Goal: Task Accomplishment & Management: Manage account settings

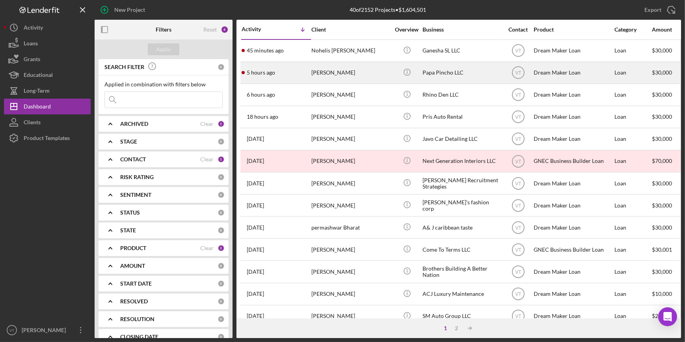
click at [293, 76] on div "5 hours ago [PERSON_NAME]" at bounding box center [276, 72] width 69 height 21
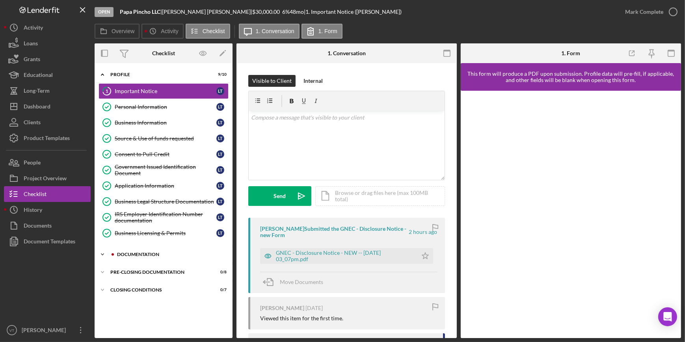
click at [106, 254] on icon "Icon/Expander" at bounding box center [103, 254] width 16 height 16
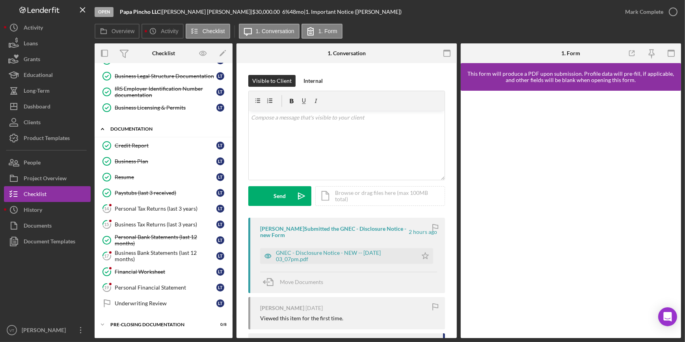
scroll to position [140, 0]
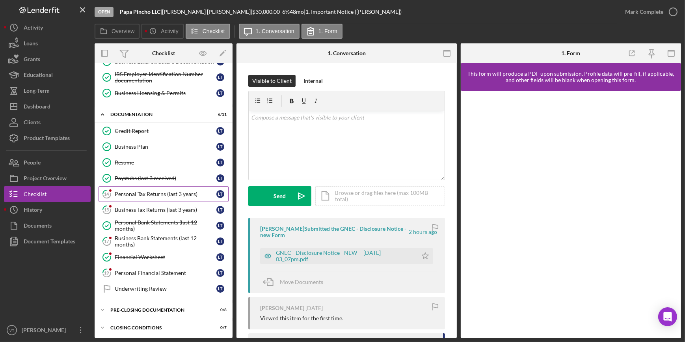
click at [134, 192] on div "Personal Tax Returns (last 3 years)" at bounding box center [166, 194] width 102 height 6
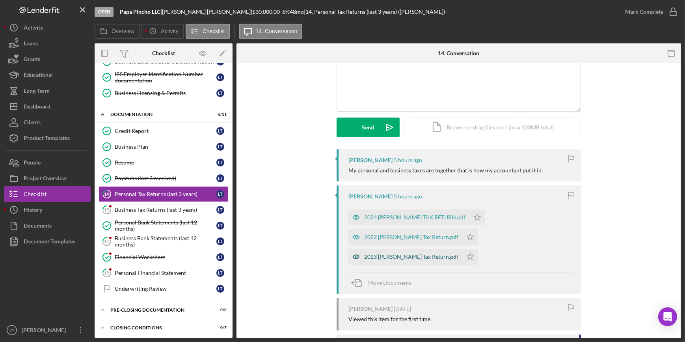
scroll to position [71, 0]
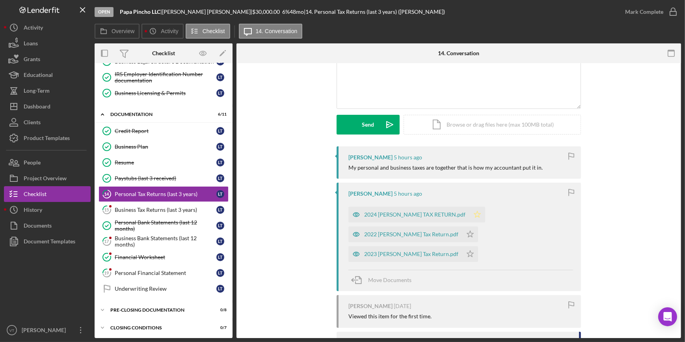
click at [477, 215] on icon "Icon/Star" at bounding box center [477, 215] width 16 height 16
click at [462, 230] on icon "Icon/Star" at bounding box center [470, 234] width 16 height 16
click at [462, 255] on icon "Icon/Star" at bounding box center [470, 254] width 16 height 16
click at [415, 213] on div "2024 [PERSON_NAME] TAX RETURN.pdf" at bounding box center [414, 214] width 101 height 6
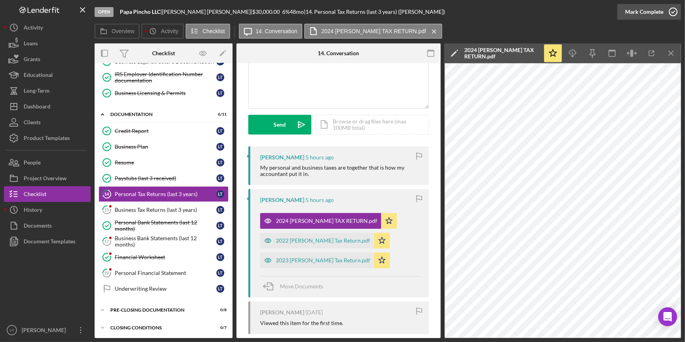
click at [656, 9] on div "Mark Complete" at bounding box center [644, 12] width 38 height 16
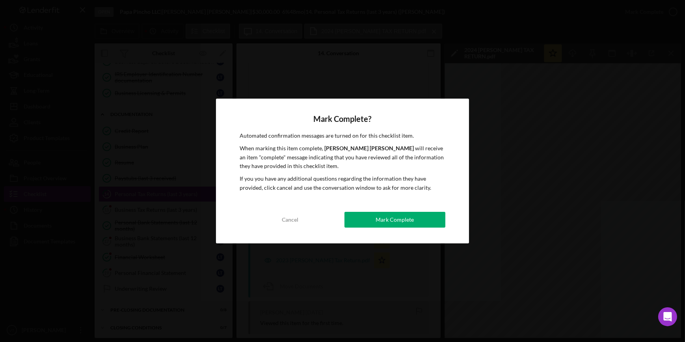
click at [357, 211] on div "Mark Complete? Automated confirmation messages are turned on for this checklist…" at bounding box center [342, 171] width 253 height 145
click at [358, 216] on button "Mark Complete" at bounding box center [395, 220] width 101 height 16
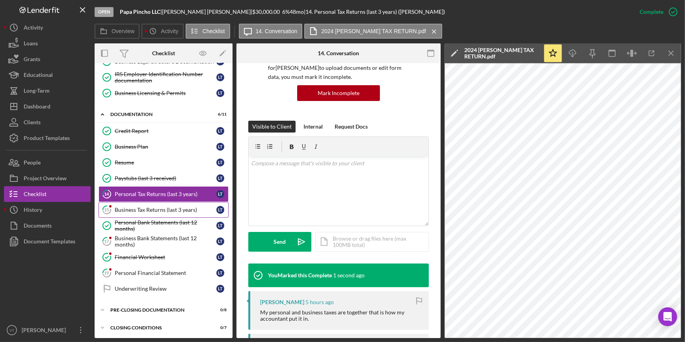
scroll to position [189, 0]
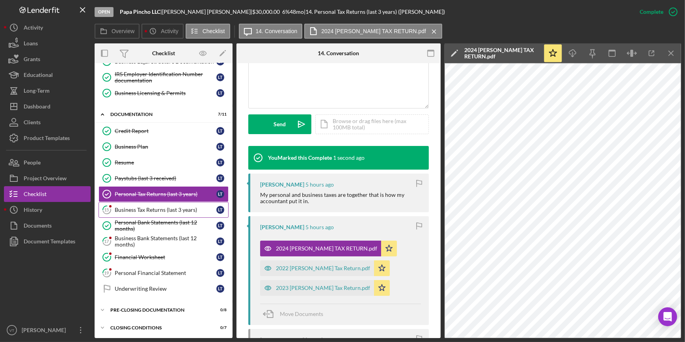
click at [170, 203] on link "15 Business Tax Returns (last 3 years) L T" at bounding box center [164, 210] width 130 height 16
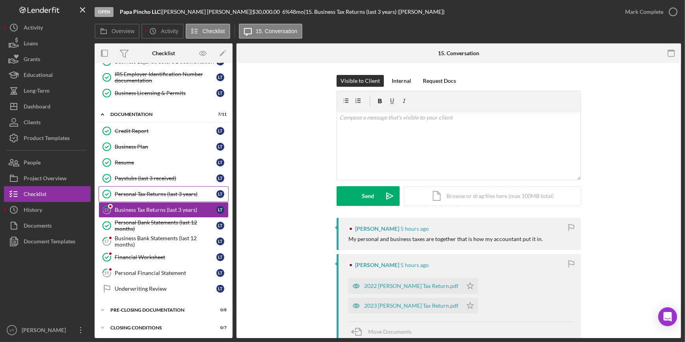
scroll to position [140, 0]
click at [621, 11] on button "Mark Complete" at bounding box center [649, 12] width 64 height 16
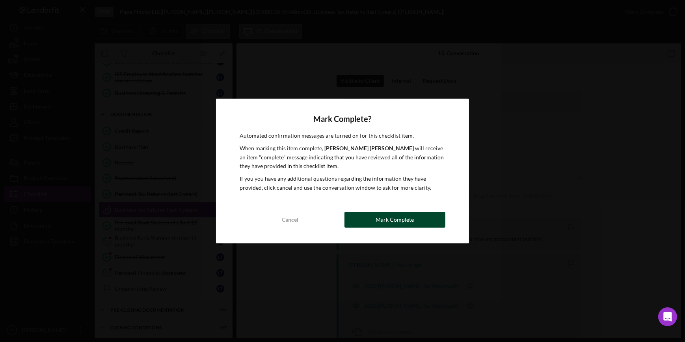
click at [376, 220] on button "Mark Complete" at bounding box center [395, 220] width 101 height 16
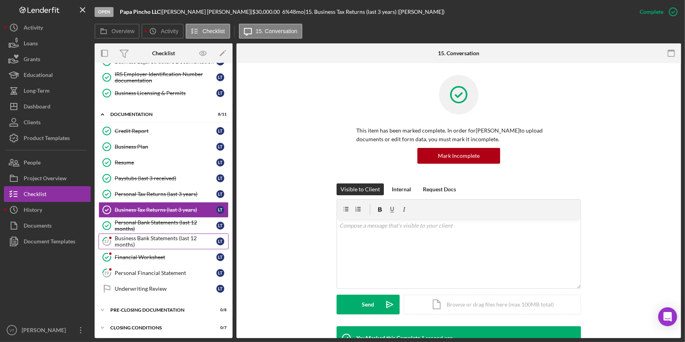
click at [152, 239] on div "Business Bank Statements (last 12 months)" at bounding box center [166, 241] width 102 height 13
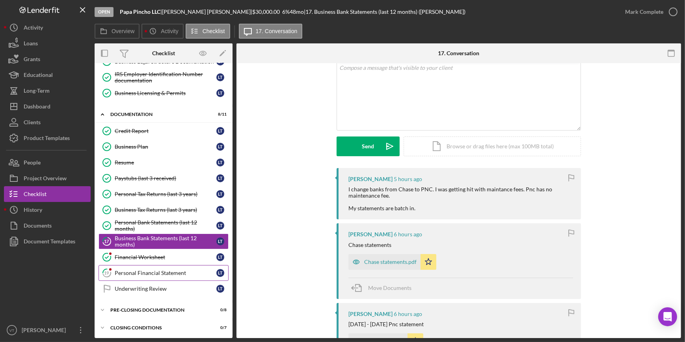
scroll to position [49, 0]
click at [173, 270] on div "Personal Financial Statement" at bounding box center [166, 273] width 102 height 6
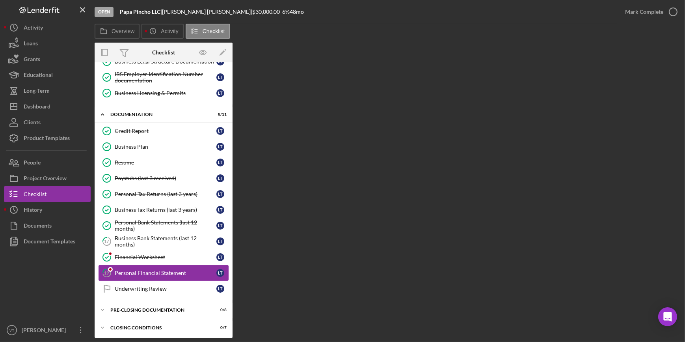
scroll to position [140, 0]
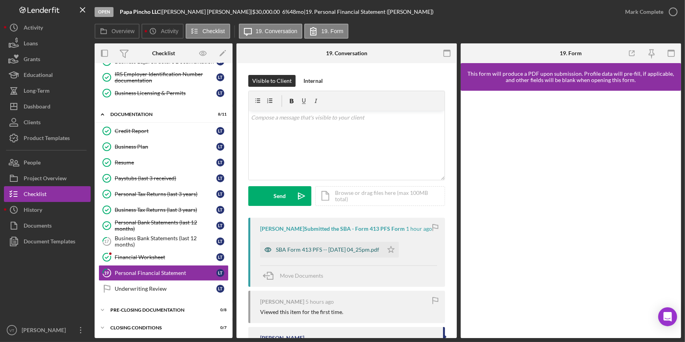
click at [291, 244] on div "SBA Form 413 PFS -- [DATE] 04_25pm.pdf" at bounding box center [321, 250] width 123 height 16
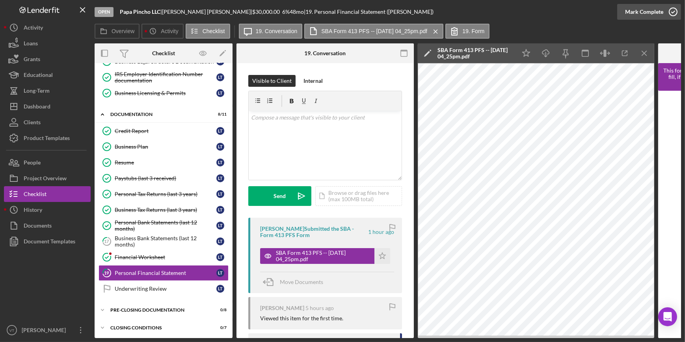
click at [652, 10] on div "Mark Complete" at bounding box center [644, 12] width 38 height 16
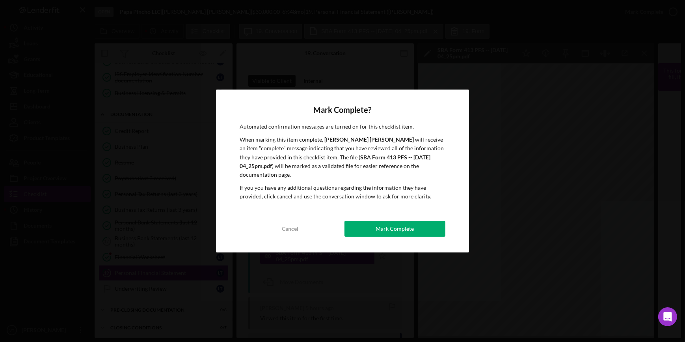
click at [423, 210] on div "Mark Complete? Automated confirmation messages are turned on for this checklist…" at bounding box center [342, 170] width 253 height 162
click at [412, 223] on div "Mark Complete" at bounding box center [395, 229] width 38 height 16
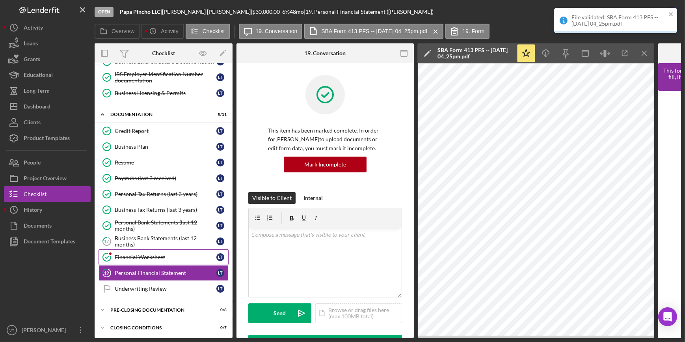
click at [134, 256] on div "Financial Worksheet" at bounding box center [166, 257] width 102 height 6
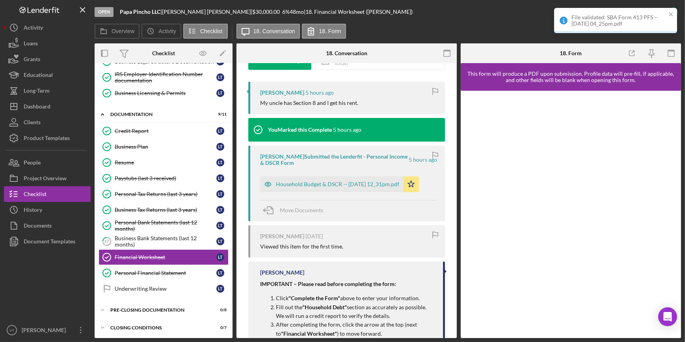
scroll to position [284, 0]
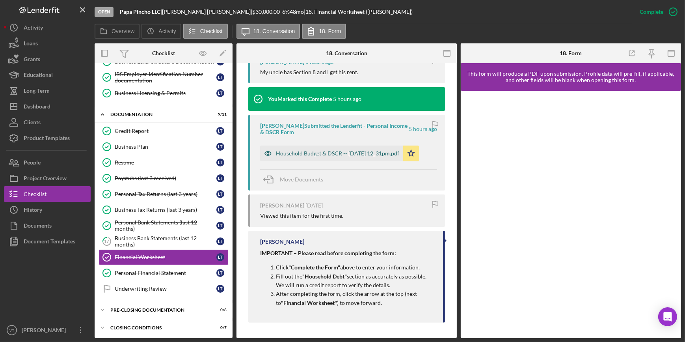
click at [361, 149] on div "Household Budget & DSCR -- [DATE] 12_31pm.pdf" at bounding box center [331, 153] width 143 height 16
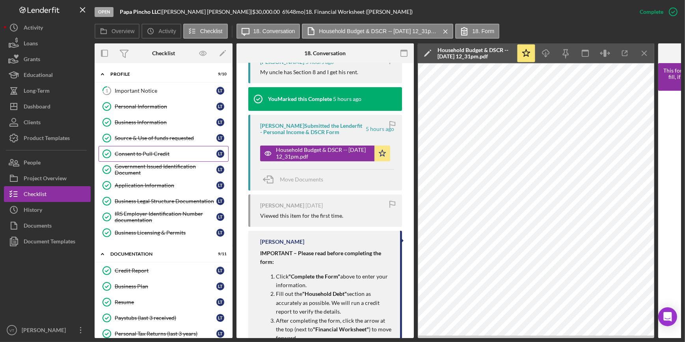
scroll to position [0, 0]
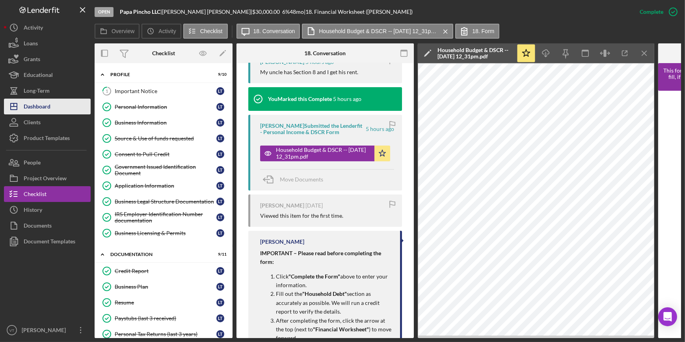
click at [47, 106] on div "Dashboard" at bounding box center [37, 108] width 27 height 18
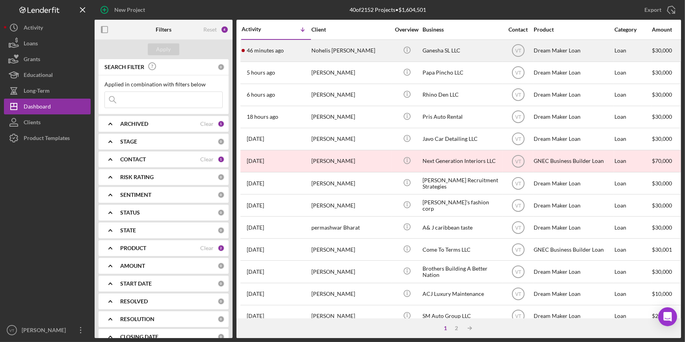
click at [307, 53] on div "46 minutes ago Nohelis [PERSON_NAME]" at bounding box center [276, 50] width 69 height 21
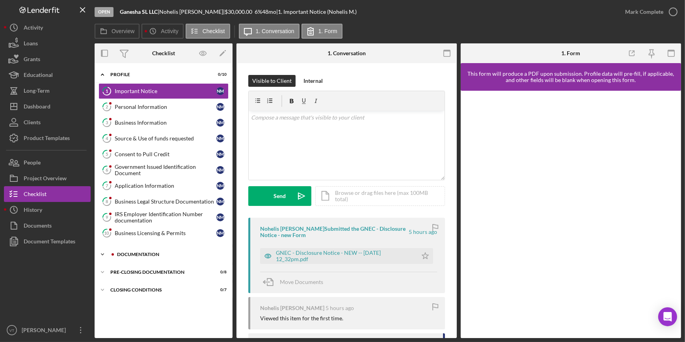
click at [111, 246] on div "Icon/Expander Documentation 0 / 11" at bounding box center [164, 254] width 138 height 16
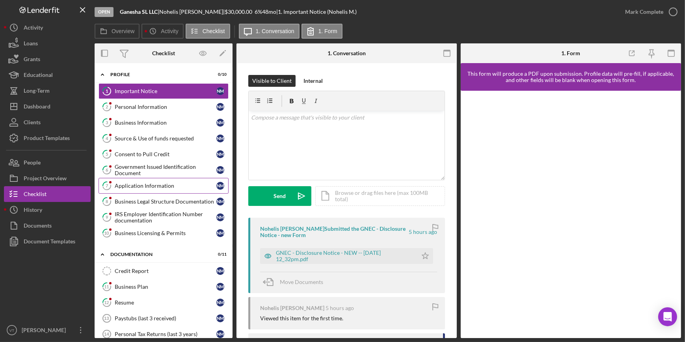
click at [140, 185] on div "Application Information" at bounding box center [166, 186] width 102 height 6
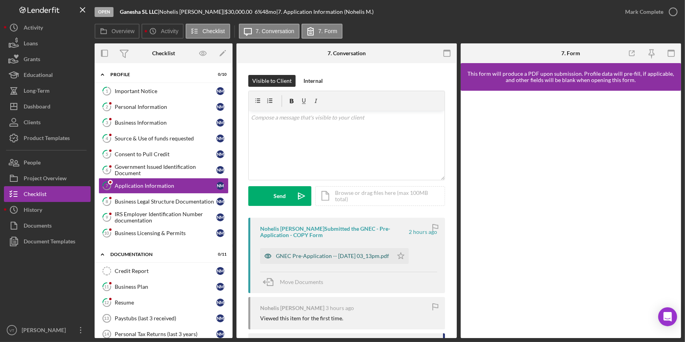
click at [331, 251] on div "GNEC Pre-Application -- [DATE] 03_13pm.pdf" at bounding box center [326, 256] width 133 height 16
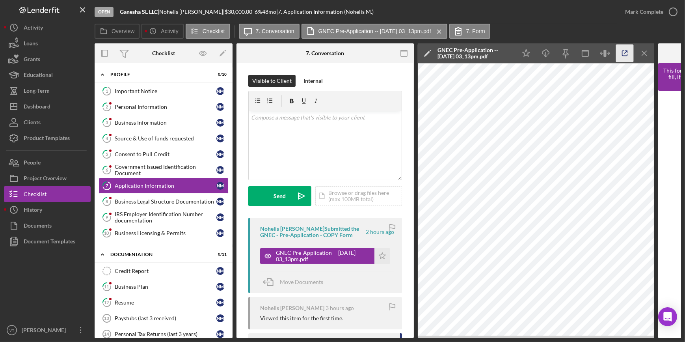
click at [625, 59] on icon "button" at bounding box center [625, 54] width 18 height 18
click at [639, 9] on div "Mark Complete" at bounding box center [644, 12] width 38 height 16
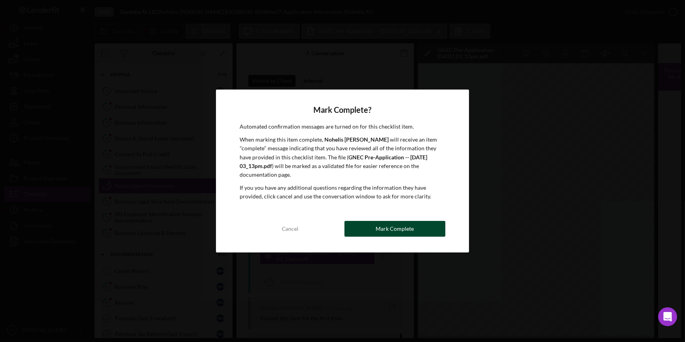
click at [380, 229] on div "Mark Complete" at bounding box center [395, 229] width 38 height 16
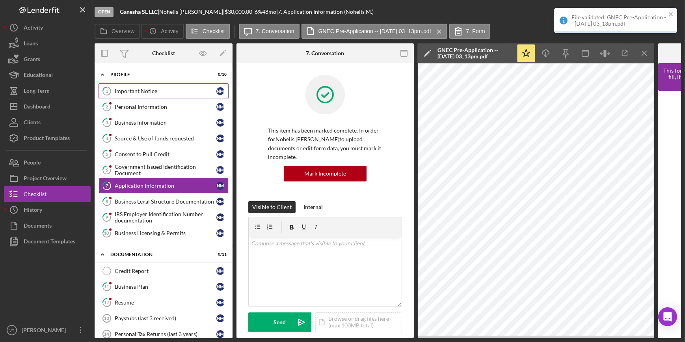
click at [163, 94] on div "Important Notice" at bounding box center [166, 91] width 102 height 6
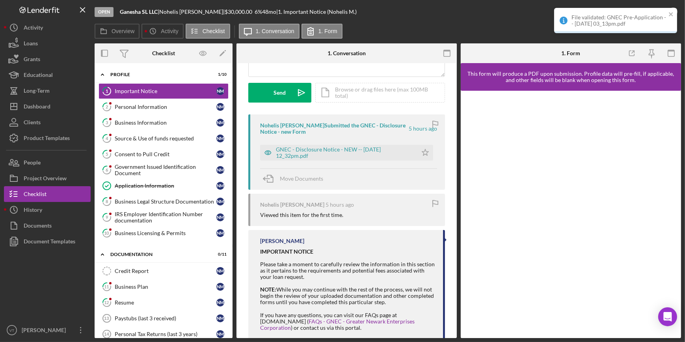
scroll to position [107, 0]
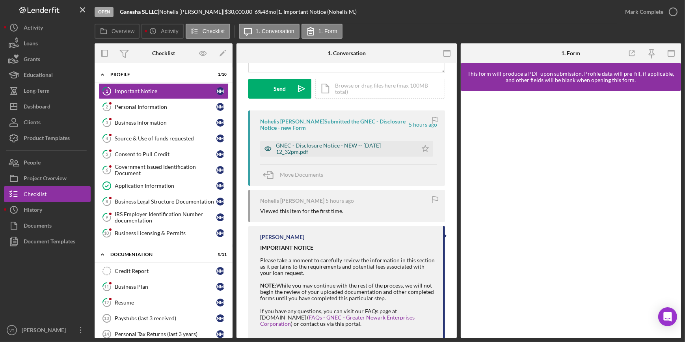
click at [322, 148] on div "GNEC - Disclosure Notice - NEW -- [DATE] 12_32pm.pdf" at bounding box center [345, 148] width 138 height 13
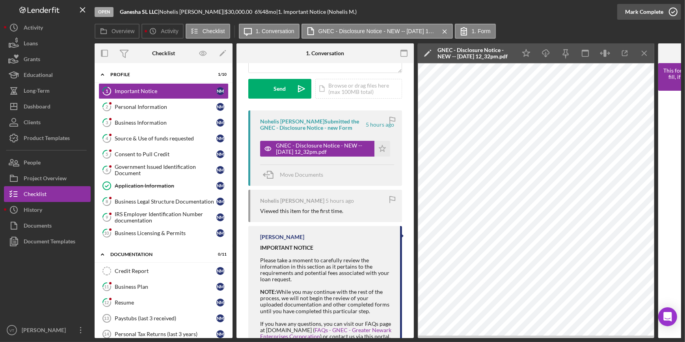
click at [635, 12] on div "Mark Complete" at bounding box center [644, 12] width 38 height 16
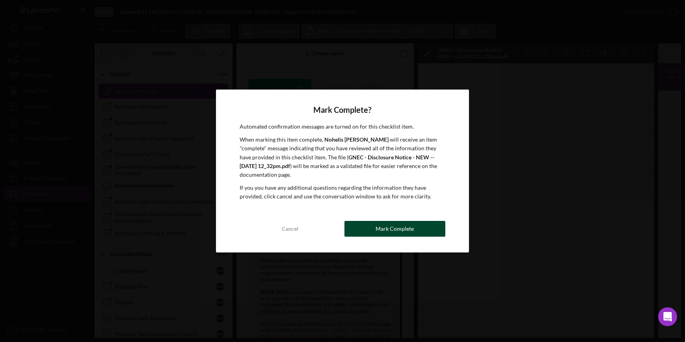
click at [356, 228] on button "Mark Complete" at bounding box center [395, 229] width 101 height 16
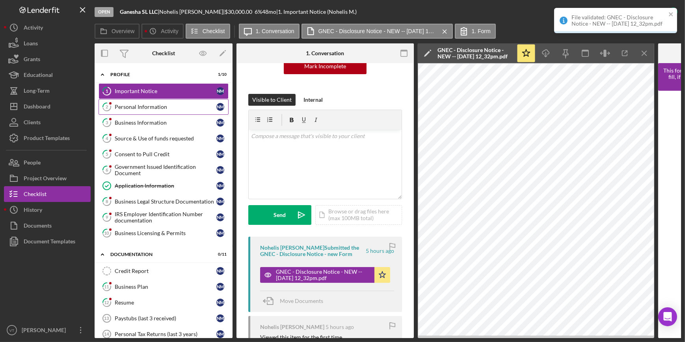
scroll to position [233, 0]
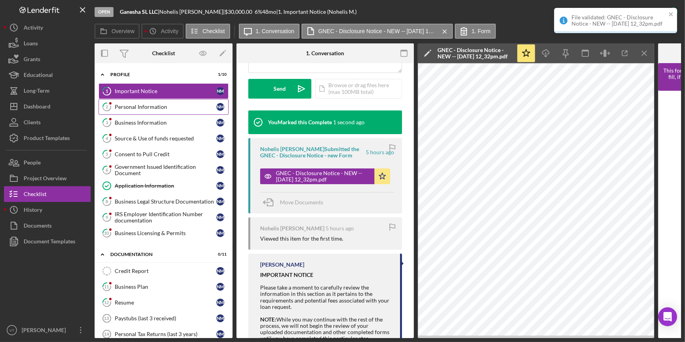
click at [164, 104] on div "Personal Information" at bounding box center [166, 107] width 102 height 6
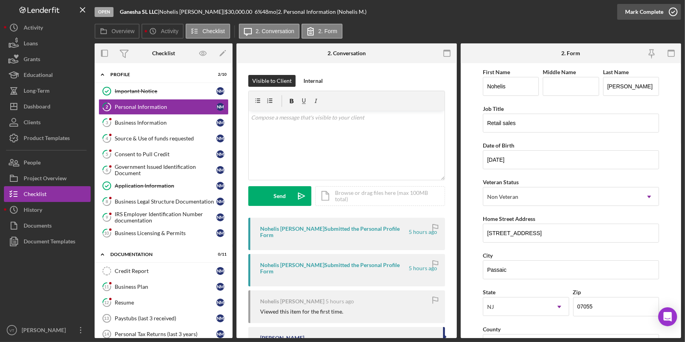
click at [628, 12] on div "Mark Complete" at bounding box center [644, 12] width 38 height 16
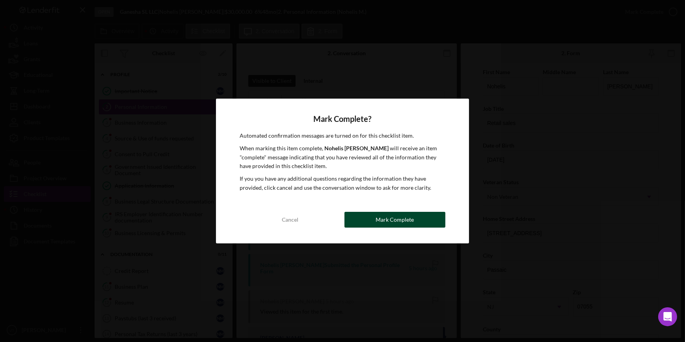
click at [365, 221] on button "Mark Complete" at bounding box center [395, 220] width 101 height 16
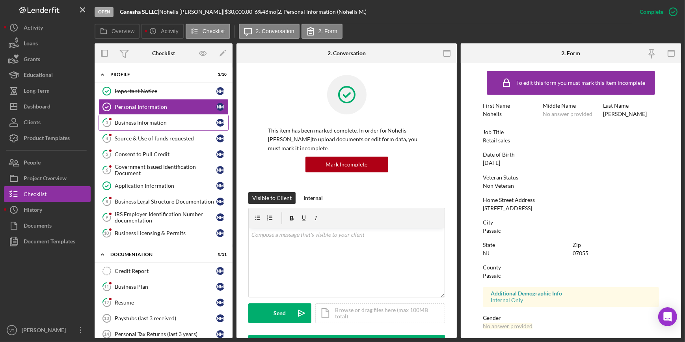
click at [138, 127] on link "3 Business Information N M" at bounding box center [164, 123] width 130 height 16
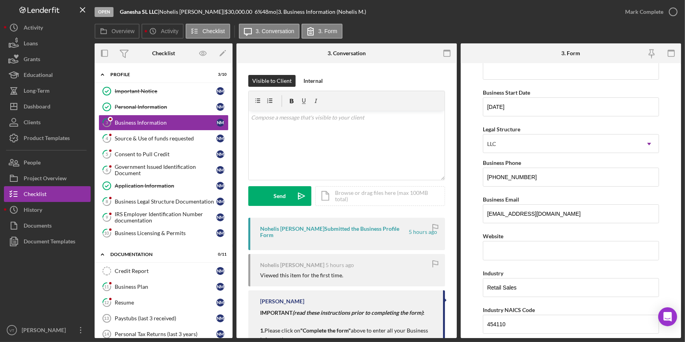
scroll to position [358, 0]
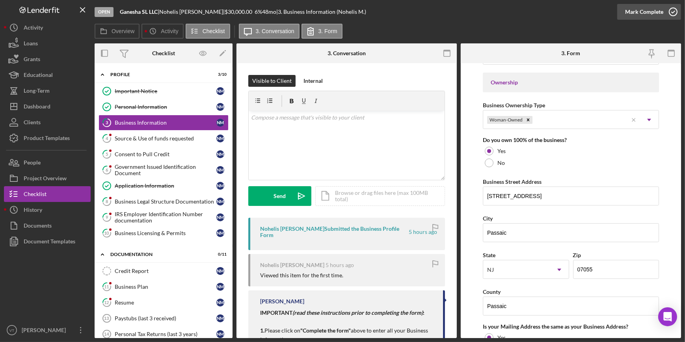
click at [661, 13] on div "Mark Complete" at bounding box center [644, 12] width 38 height 16
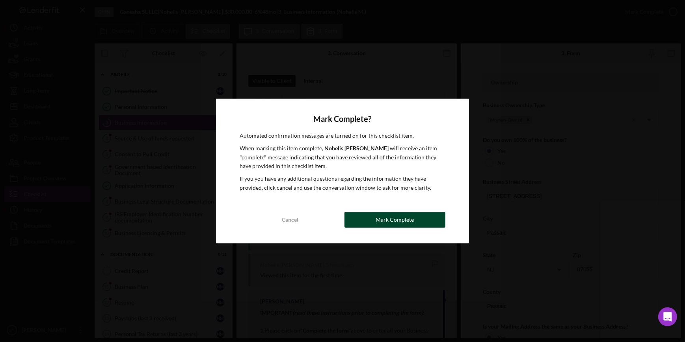
click at [386, 217] on div "Mark Complete" at bounding box center [395, 220] width 38 height 16
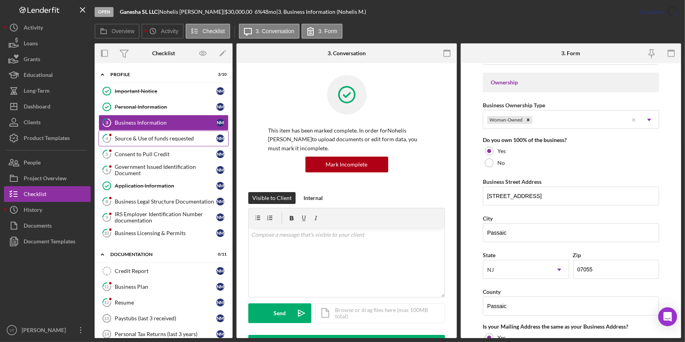
scroll to position [256, 0]
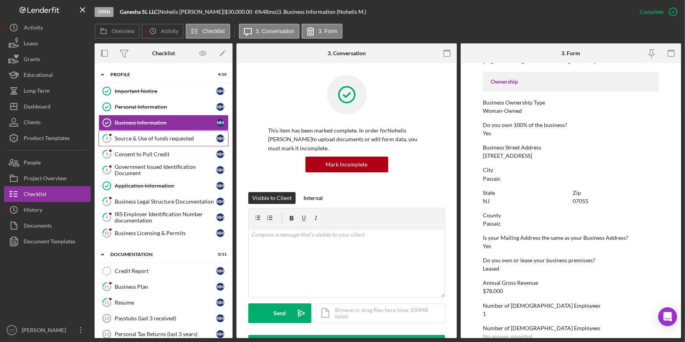
click at [154, 136] on div "Source & Use of funds requested" at bounding box center [166, 138] width 102 height 6
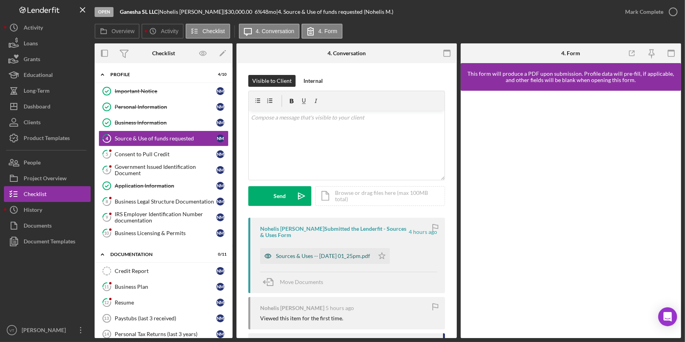
click at [296, 253] on div "Sources & Uses -- [DATE] 01_25pm.pdf" at bounding box center [323, 256] width 94 height 6
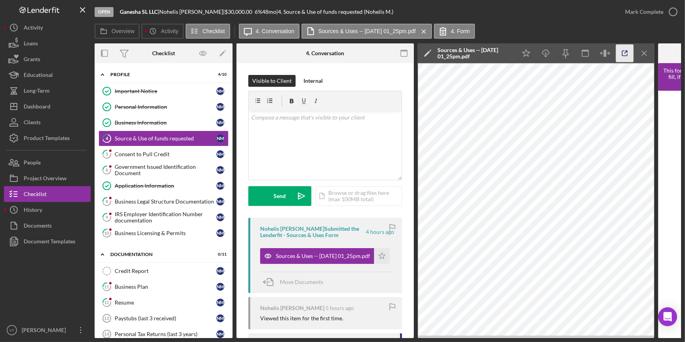
click at [623, 56] on icon "button" at bounding box center [625, 54] width 18 height 18
click at [654, 15] on div "Mark Complete" at bounding box center [644, 12] width 38 height 16
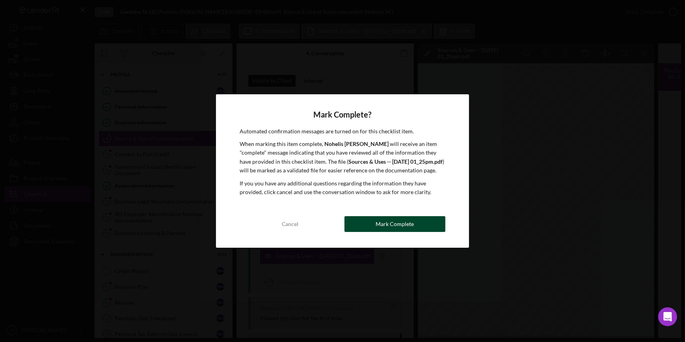
click at [374, 221] on button "Mark Complete" at bounding box center [395, 224] width 101 height 16
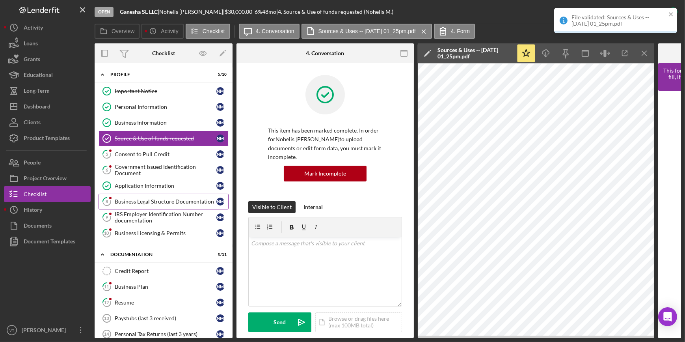
click at [134, 199] on div "Business Legal Structure Documentation" at bounding box center [166, 201] width 102 height 6
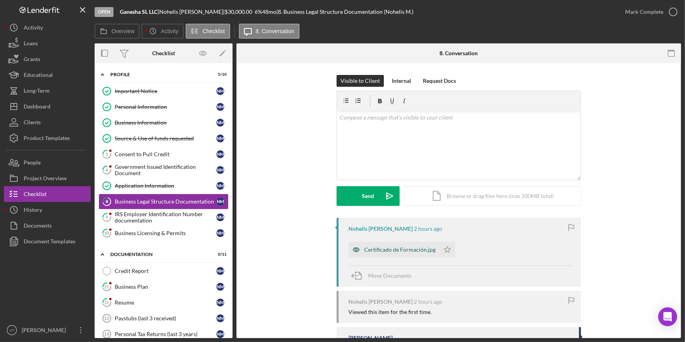
click at [371, 248] on div "Certificado de Formación.jpg" at bounding box center [399, 249] width 71 height 6
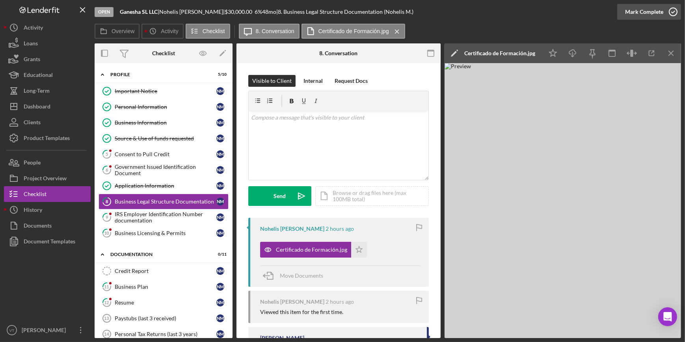
click at [637, 11] on div "Mark Complete" at bounding box center [644, 12] width 38 height 16
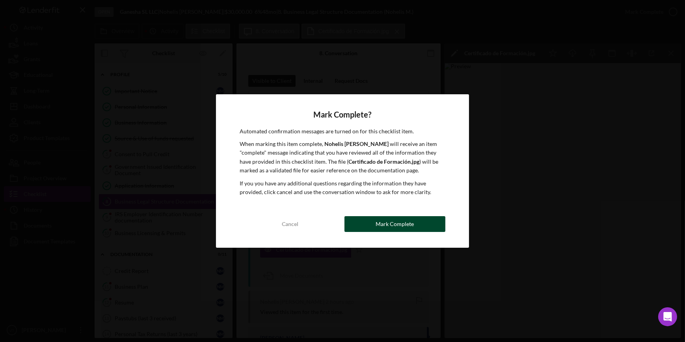
click at [370, 222] on button "Mark Complete" at bounding box center [395, 224] width 101 height 16
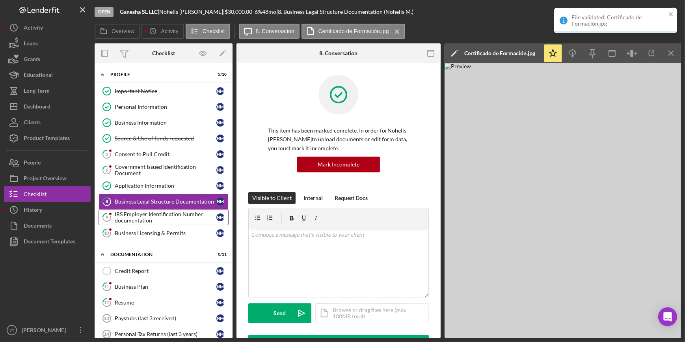
click at [142, 221] on div "IRS Employer Identification Number documentation" at bounding box center [166, 217] width 102 height 13
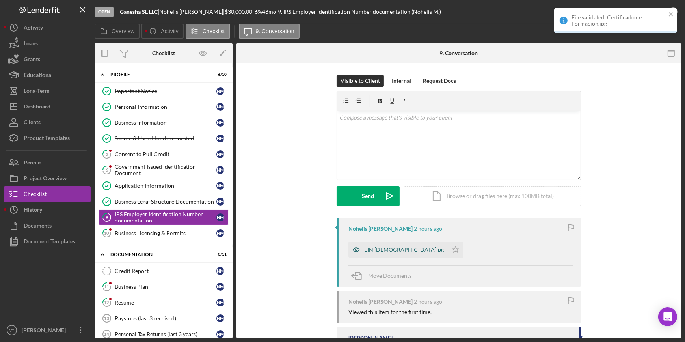
click at [406, 251] on div "EIN [DEMOGRAPHIC_DATA]jpg" at bounding box center [397, 250] width 99 height 16
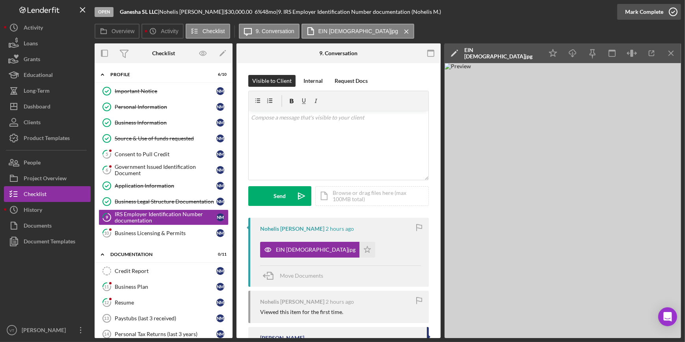
click at [666, 7] on icon "button" at bounding box center [673, 12] width 20 height 20
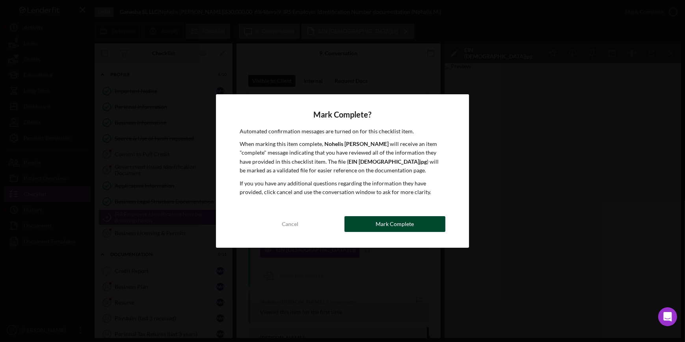
click at [359, 225] on button "Mark Complete" at bounding box center [395, 224] width 101 height 16
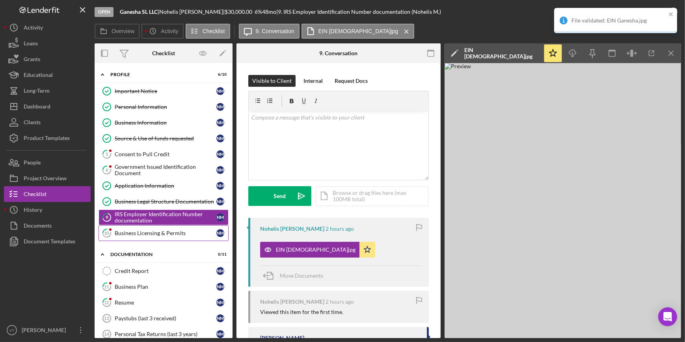
click at [173, 230] on div "Business Licensing & Permits" at bounding box center [166, 233] width 102 height 6
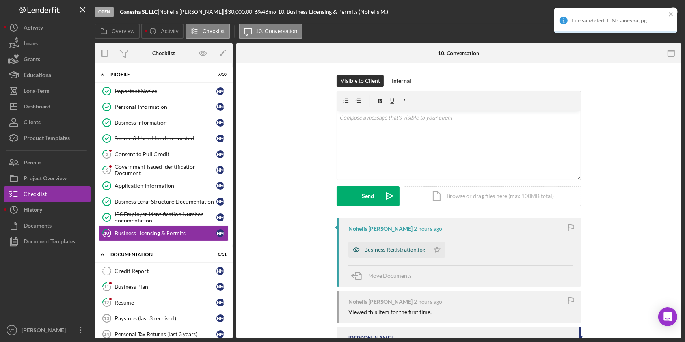
click at [365, 250] on div "Business Registration.jpg" at bounding box center [394, 249] width 61 height 6
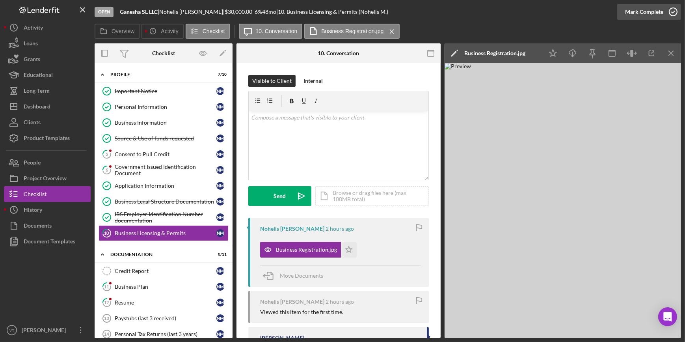
click at [637, 15] on div "Mark Complete" at bounding box center [644, 12] width 38 height 16
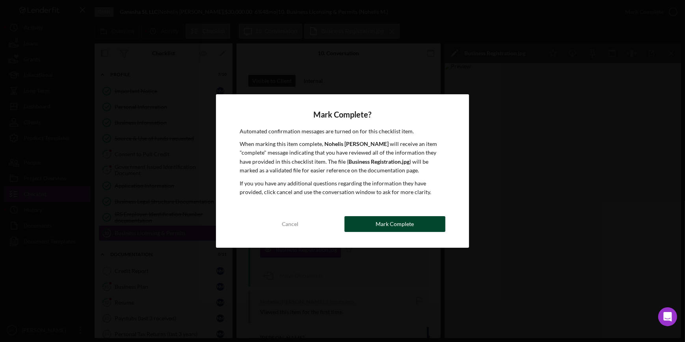
click at [371, 231] on button "Mark Complete" at bounding box center [395, 224] width 101 height 16
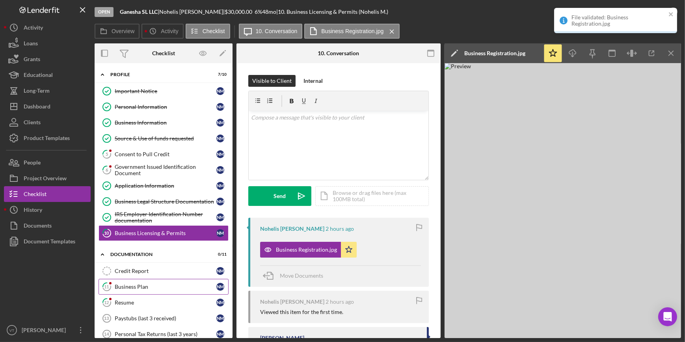
click at [153, 285] on div "Business Plan" at bounding box center [166, 286] width 102 height 6
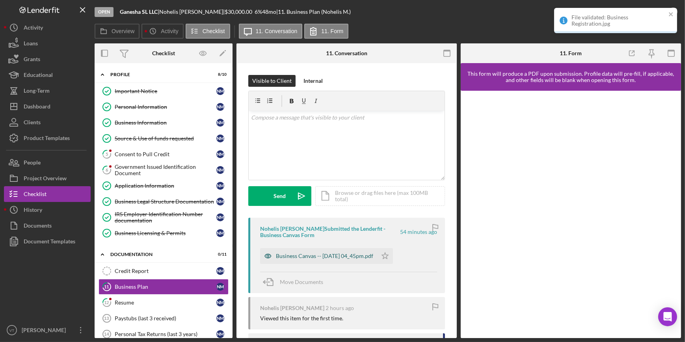
click at [351, 255] on div "Business Canvas -- [DATE] 04_45pm.pdf" at bounding box center [324, 256] width 97 height 6
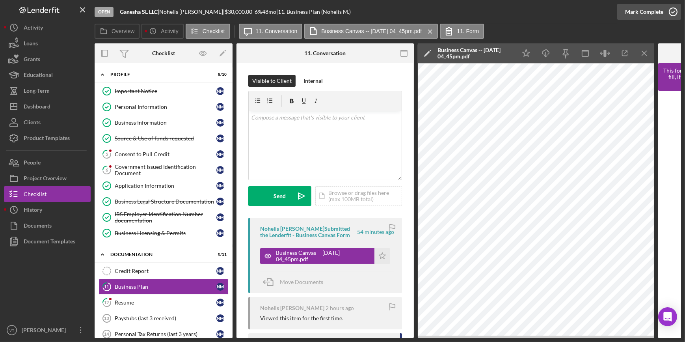
click at [620, 15] on button "Mark Complete" at bounding box center [649, 12] width 64 height 16
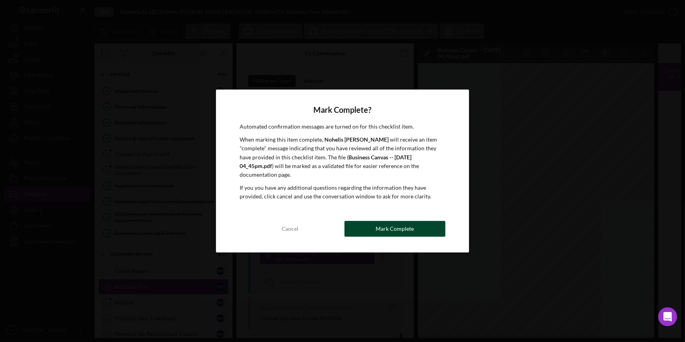
click at [390, 225] on div "Mark Complete" at bounding box center [395, 229] width 38 height 16
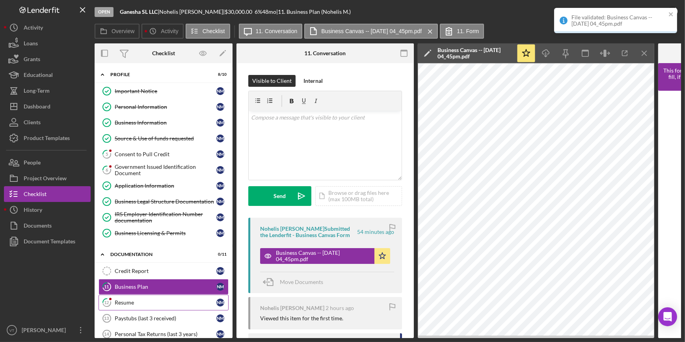
click at [138, 300] on div "Resume" at bounding box center [166, 302] width 102 height 6
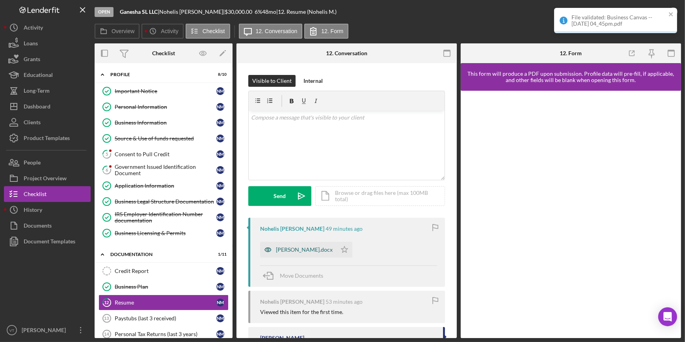
click at [319, 256] on div "[PERSON_NAME].docx" at bounding box center [298, 250] width 76 height 16
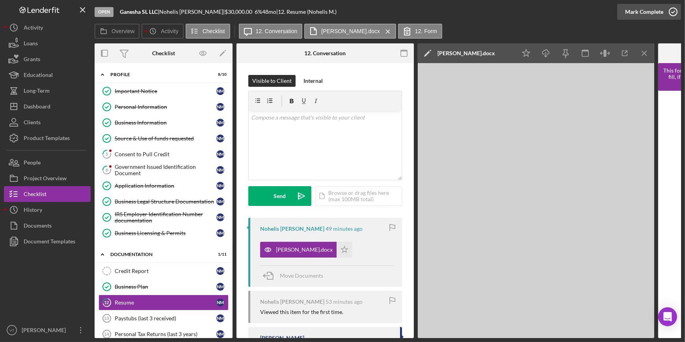
click at [637, 13] on div "Mark Complete" at bounding box center [644, 12] width 38 height 16
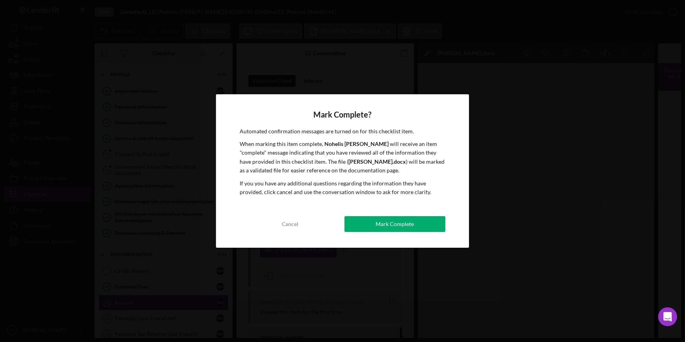
click at [417, 233] on div "Mark Complete? Automated confirmation messages are turned on for this checklist…" at bounding box center [342, 171] width 253 height 154
click at [414, 225] on button "Mark Complete" at bounding box center [395, 224] width 101 height 16
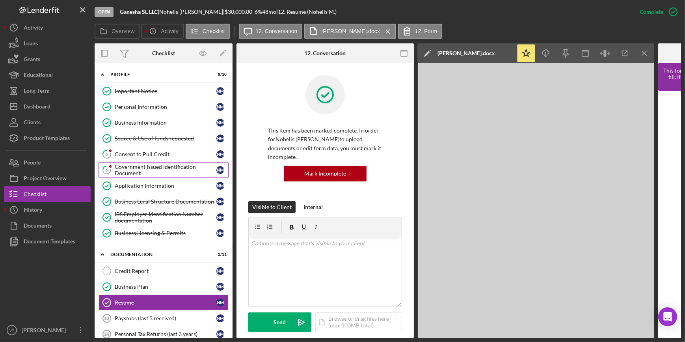
click at [147, 166] on div "Government Issued Identification Document" at bounding box center [166, 170] width 102 height 13
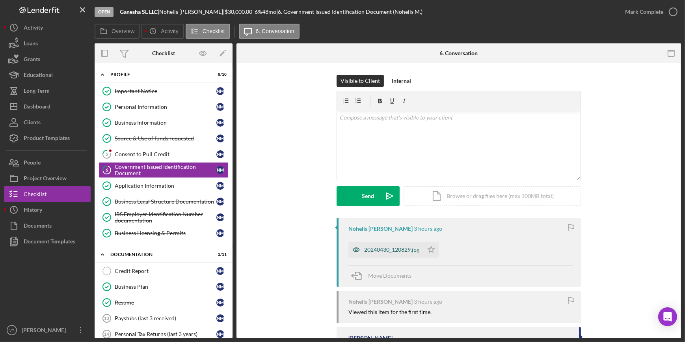
click at [387, 253] on div "20240430_120829.jpg" at bounding box center [385, 250] width 75 height 16
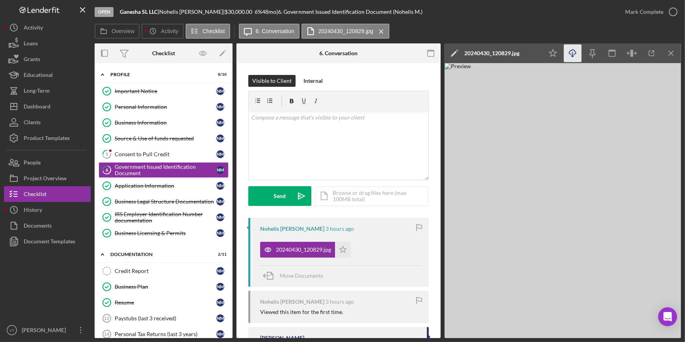
click at [574, 51] on icon "Icon/Download" at bounding box center [573, 54] width 18 height 18
click at [458, 20] on div "Open Ganesha SL LLC | Nohelis [PERSON_NAME] | $30,000.00 6 % 48 mo | 6. Governm…" at bounding box center [356, 12] width 523 height 24
click at [654, 13] on div "Mark Complete" at bounding box center [644, 12] width 38 height 16
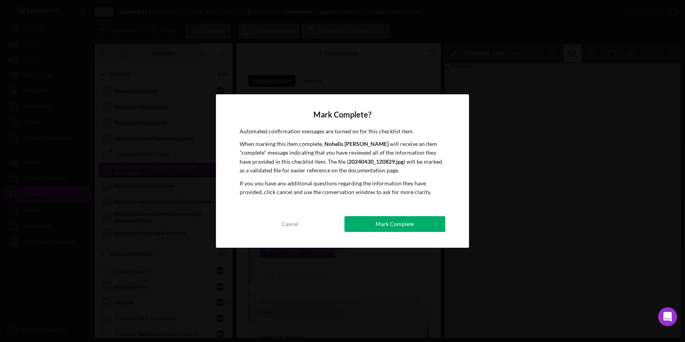
click at [415, 214] on div "Mark Complete? Automated confirmation messages are turned on for this checklist…" at bounding box center [342, 171] width 253 height 154
click at [412, 225] on div "Mark Complete" at bounding box center [395, 224] width 38 height 16
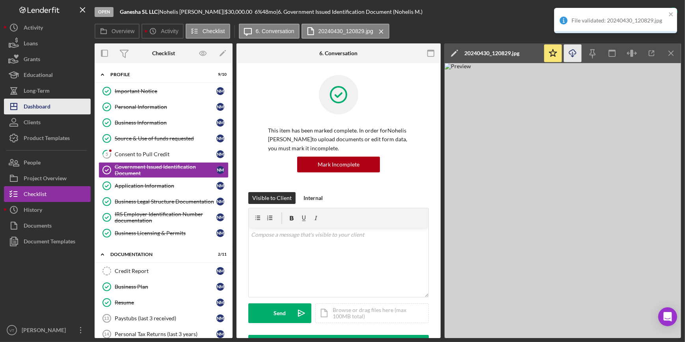
click at [52, 108] on button "Icon/Dashboard Dashboard" at bounding box center [47, 107] width 87 height 16
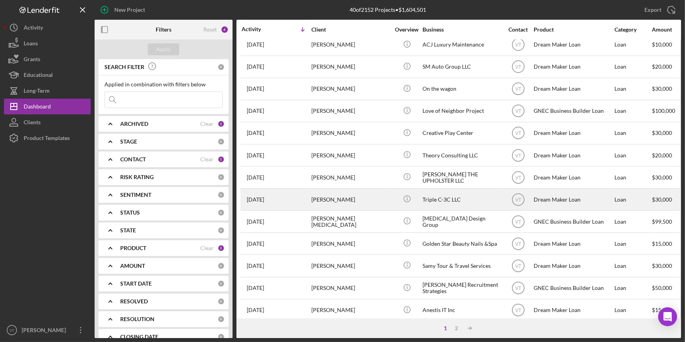
scroll to position [285, 0]
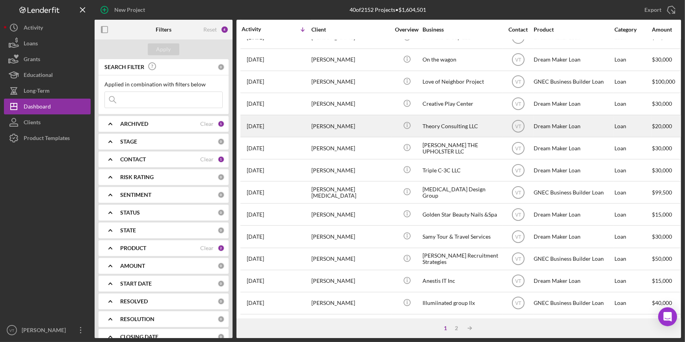
click at [368, 118] on div "[PERSON_NAME]" at bounding box center [350, 125] width 79 height 21
